Goal: Task Accomplishment & Management: Manage account settings

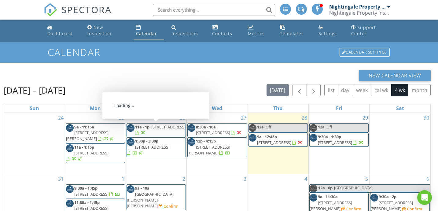
click at [159, 129] on span "716 Hazelvale Rd, Hazelvale 6333" at bounding box center [168, 127] width 34 height 6
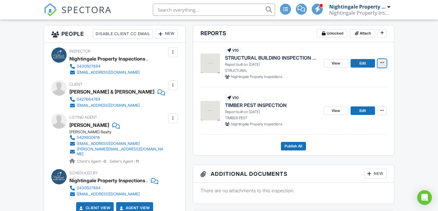
click at [383, 63] on icon at bounding box center [383, 63] width 4 height 6
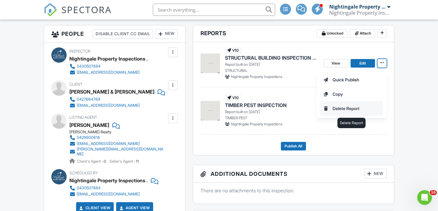
click at [343, 109] on input "Delete Report" at bounding box center [352, 109] width 62 height 14
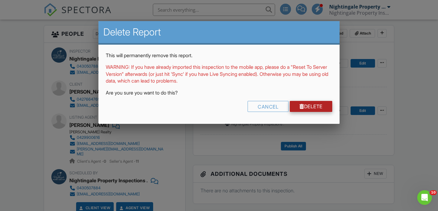
click at [320, 105] on link "Delete" at bounding box center [311, 106] width 43 height 11
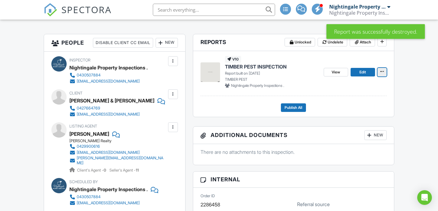
click at [383, 72] on icon at bounding box center [383, 72] width 4 height 6
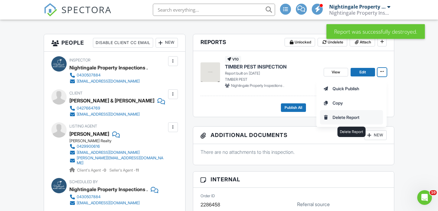
click at [338, 118] on input "Delete Report" at bounding box center [352, 117] width 62 height 14
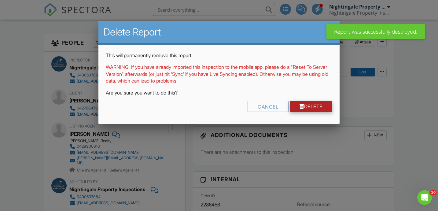
click at [314, 109] on link "Delete" at bounding box center [311, 106] width 43 height 11
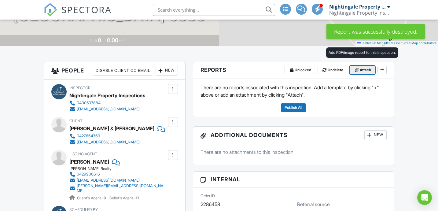
click at [358, 70] on icon at bounding box center [357, 70] width 4 height 6
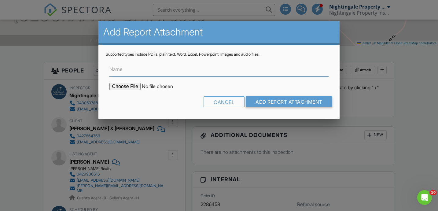
click at [243, 76] on input "Name" at bounding box center [219, 69] width 219 height 15
type input "STRUCTURAL BUILDING INSPECTION REPORT"
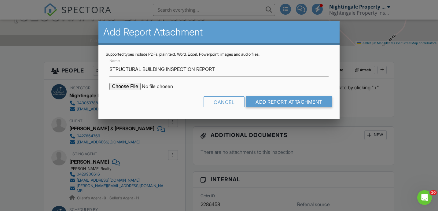
click at [130, 86] on input "file" at bounding box center [162, 86] width 104 height 7
type input "C:\fakepath\716_Hazelvale_Build_8-26-25.hzf.hzf.hzf.hzf.pdf"
click at [261, 102] on input "Add Report Attachment" at bounding box center [289, 101] width 87 height 11
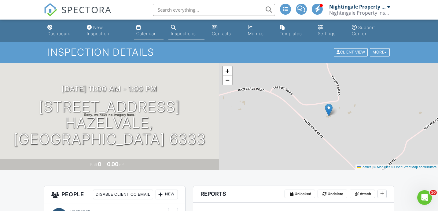
click at [147, 33] on div "Calendar" at bounding box center [145, 33] width 19 height 5
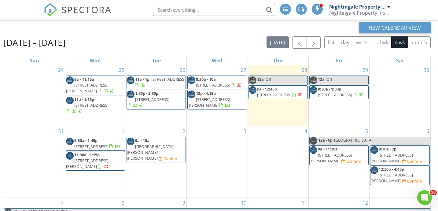
scroll to position [48, 0]
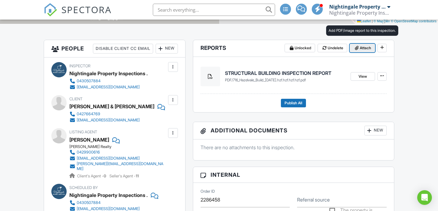
click at [362, 49] on span "Attach" at bounding box center [365, 48] width 11 height 6
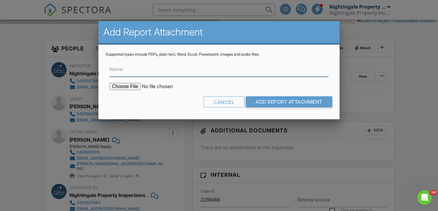
click at [211, 72] on input "Name" at bounding box center [219, 69] width 219 height 15
type input "TIMBER PEST INSPECTION REPORT"
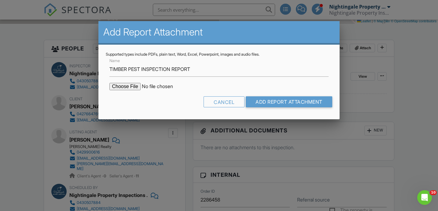
click at [131, 86] on input "file" at bounding box center [162, 86] width 104 height 7
type input "C:\fakepath\716_Hazelvale_Pest_8-26-25.hzf.hzf.hzf.hzf.hzf.hzf.pdf"
click at [282, 102] on input "Add Report Attachment" at bounding box center [289, 101] width 87 height 11
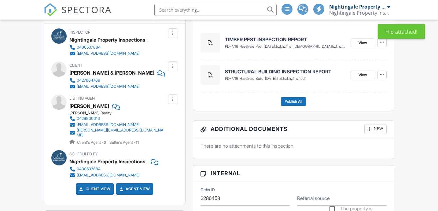
scroll to position [158, 0]
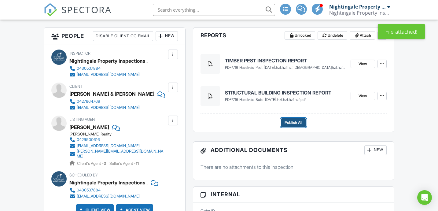
click at [291, 122] on span "Publish All" at bounding box center [294, 123] width 18 height 6
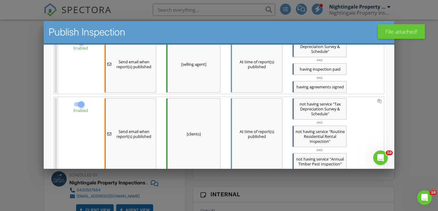
scroll to position [277, 0]
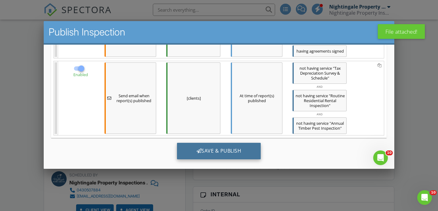
click at [219, 147] on div "Save & Publish" at bounding box center [219, 151] width 84 height 17
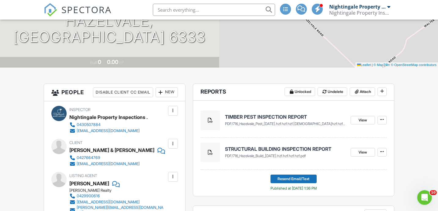
scroll to position [152, 0]
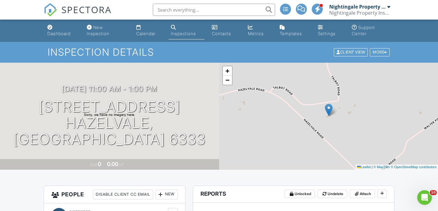
click at [186, 31] on div "Inspections" at bounding box center [183, 33] width 25 height 5
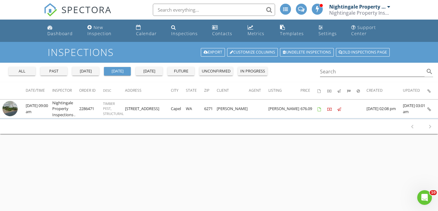
click at [61, 70] on div "past" at bounding box center [54, 71] width 22 height 6
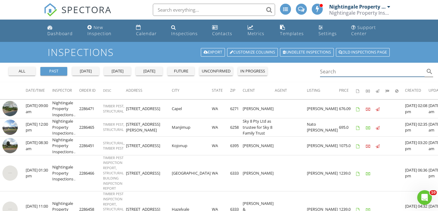
click at [336, 69] on input "Search" at bounding box center [372, 72] width 105 height 10
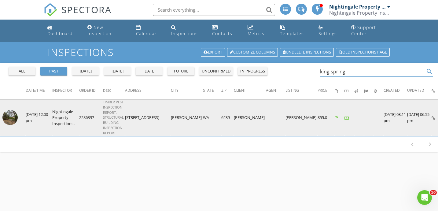
type input "king spring"
click at [9, 117] on img at bounding box center [9, 117] width 15 height 15
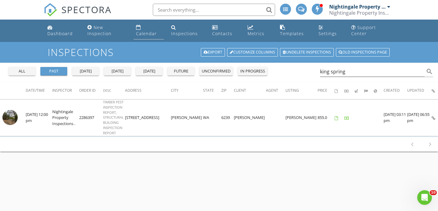
click at [149, 33] on div "Calendar" at bounding box center [146, 34] width 21 height 6
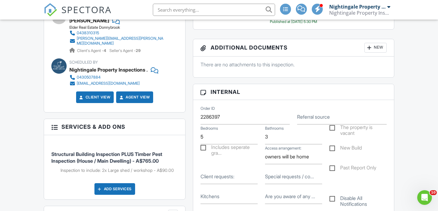
scroll to position [248, 0]
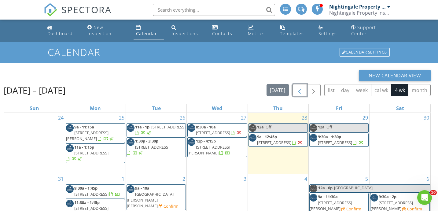
click at [299, 92] on span "button" at bounding box center [299, 90] width 7 height 7
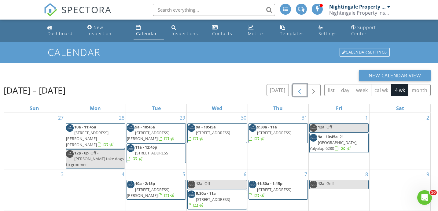
scroll to position [87, 0]
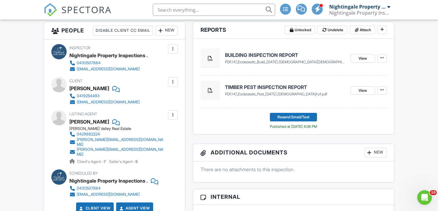
scroll to position [163, 0]
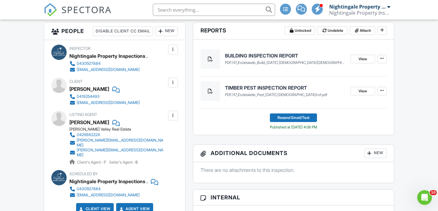
click at [238, 91] on h4 "TIMBER PEST INSPECTION REPORT" at bounding box center [285, 87] width 121 height 7
